Goal: Find specific page/section: Find specific page/section

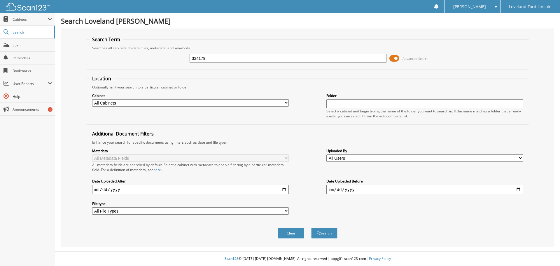
type input "334179"
click at [311, 228] on button "Search" at bounding box center [324, 233] width 26 height 11
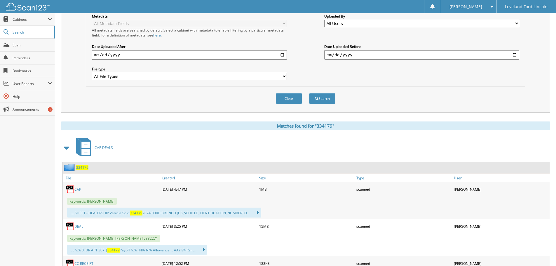
scroll to position [146, 0]
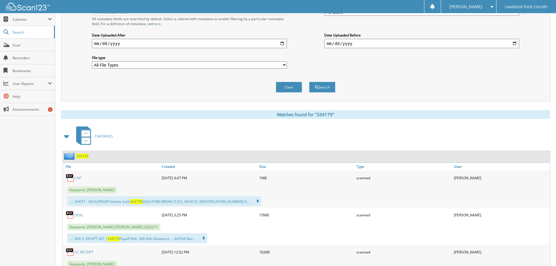
click at [77, 215] on link "DEAL" at bounding box center [78, 214] width 9 height 5
